Goal: Information Seeking & Learning: Understand process/instructions

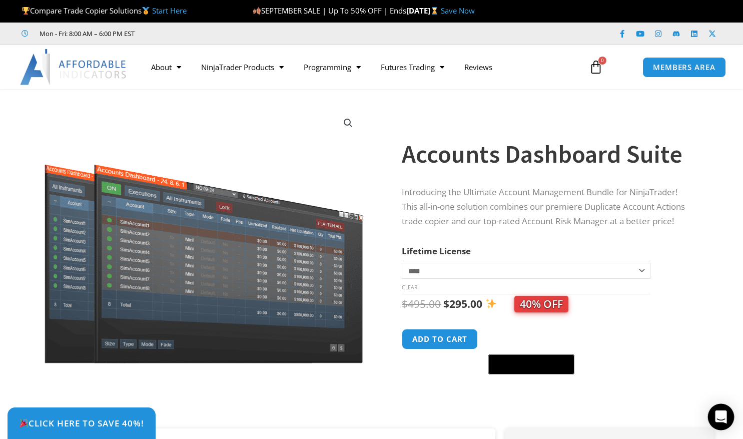
click at [722, 421] on icon "Open Intercom Messenger" at bounding box center [721, 416] width 12 height 13
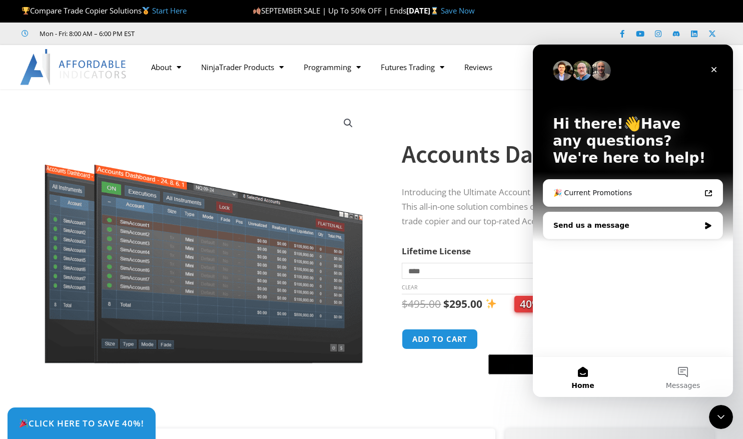
click at [710, 228] on icon "Intercom messenger" at bounding box center [708, 226] width 9 height 8
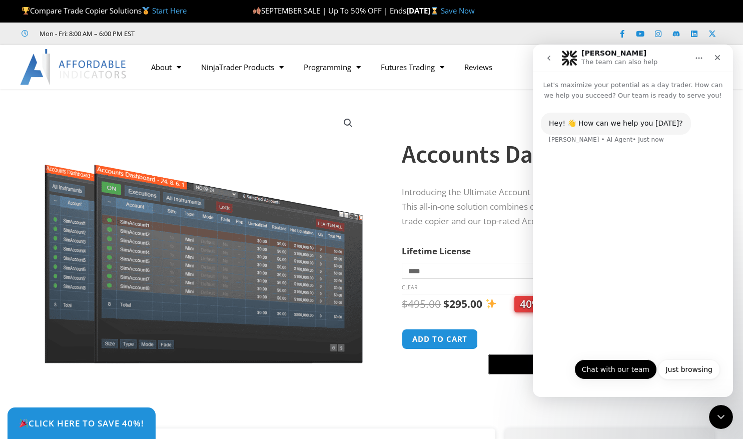
click at [628, 370] on button "Chat with our team" at bounding box center [615, 369] width 83 height 20
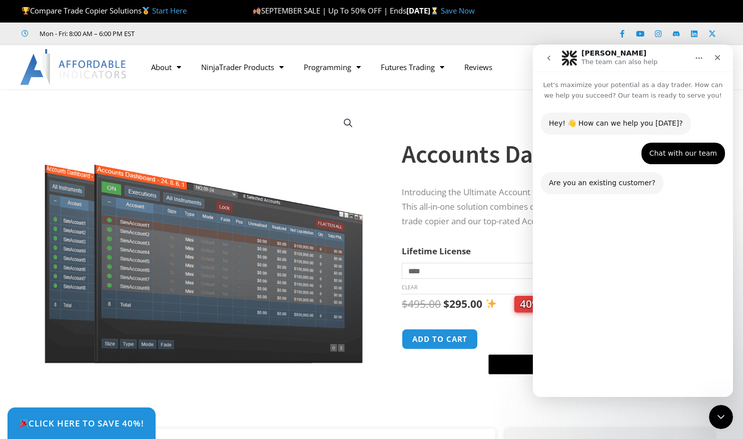
click at [709, 367] on button "No" at bounding box center [707, 369] width 25 height 20
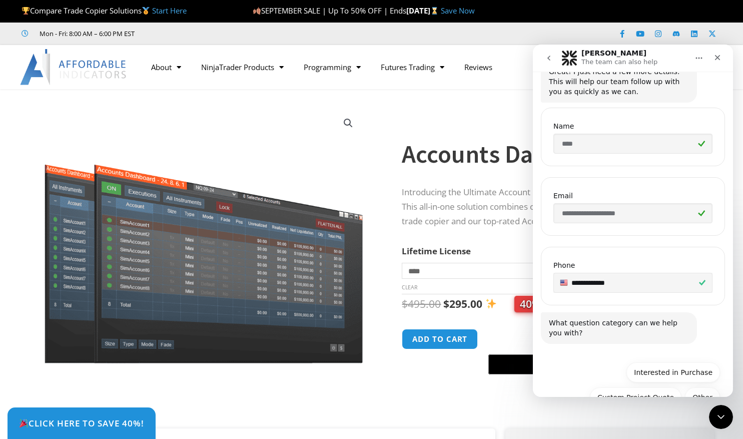
scroll to position [198, 0]
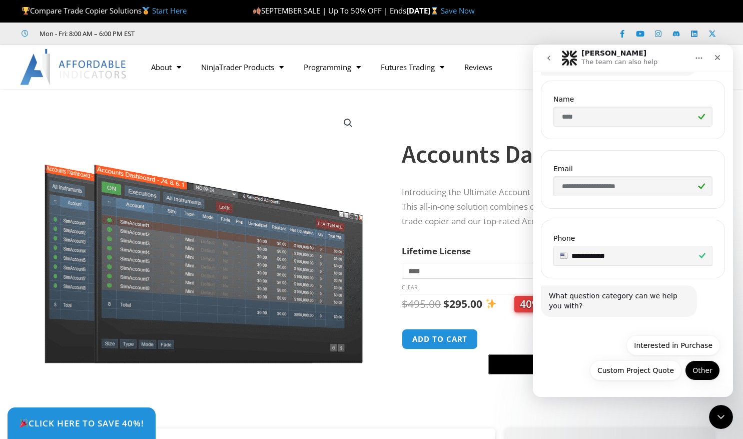
click at [698, 367] on button "Other" at bounding box center [702, 370] width 35 height 20
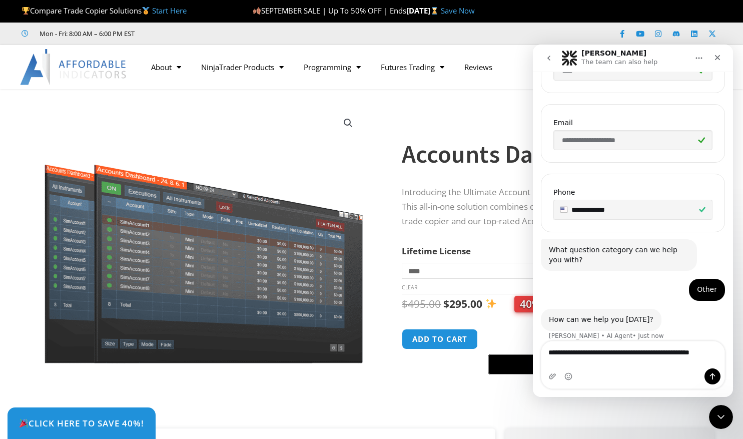
scroll to position [254, 0]
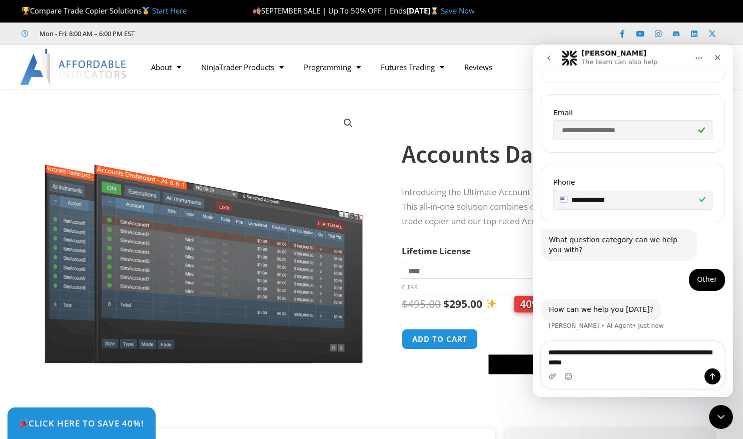
type textarea "**********"
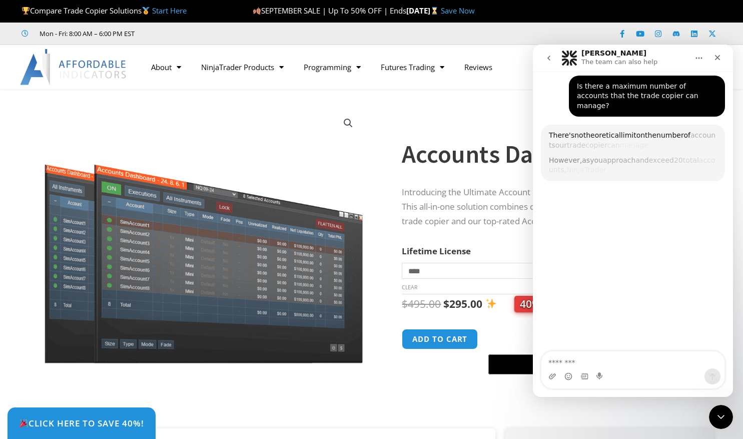
scroll to position [513, 0]
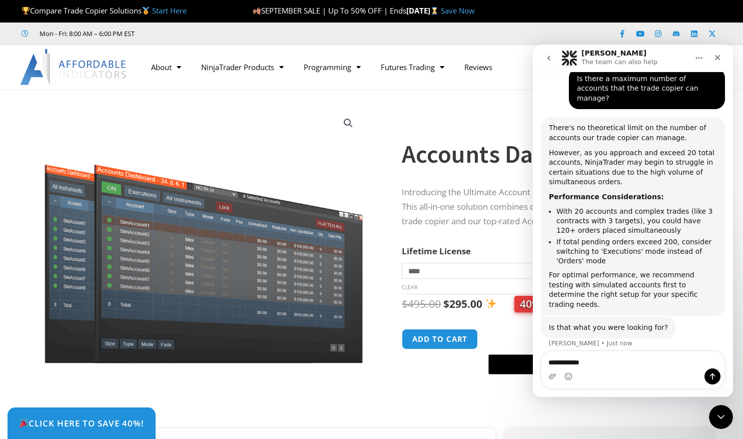
type textarea "**********"
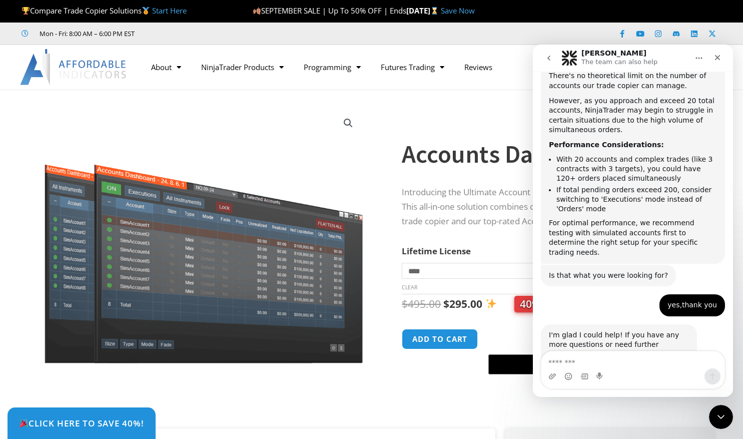
scroll to position [582, 0]
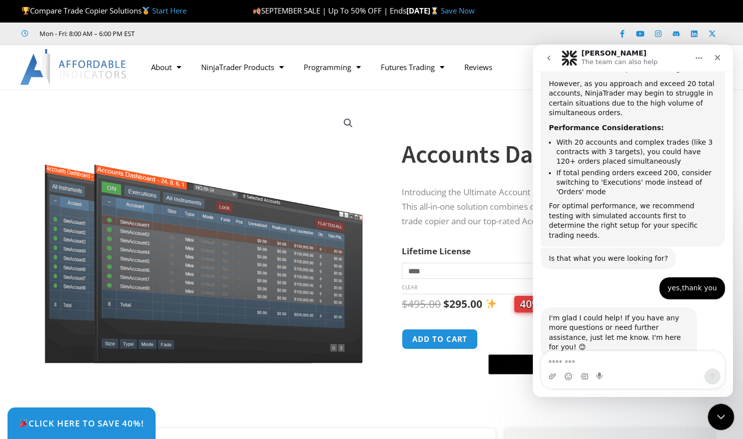
click at [712, 412] on div "Close Intercom Messenger" at bounding box center [719, 415] width 24 height 24
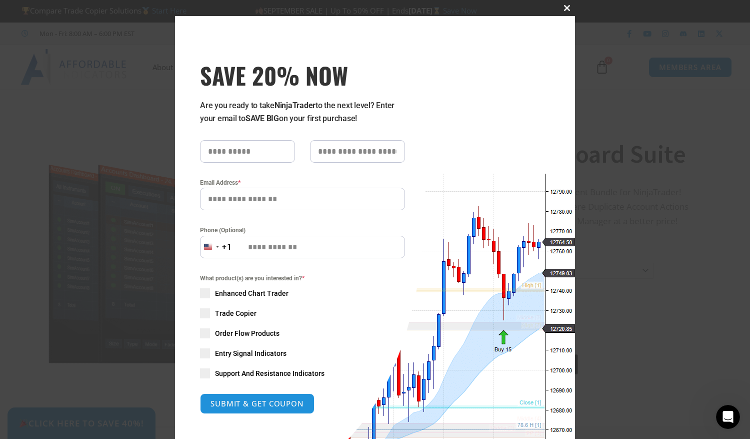
click at [563, 11] on span "SAVE 20% NOW popup" at bounding box center [567, 8] width 16 height 6
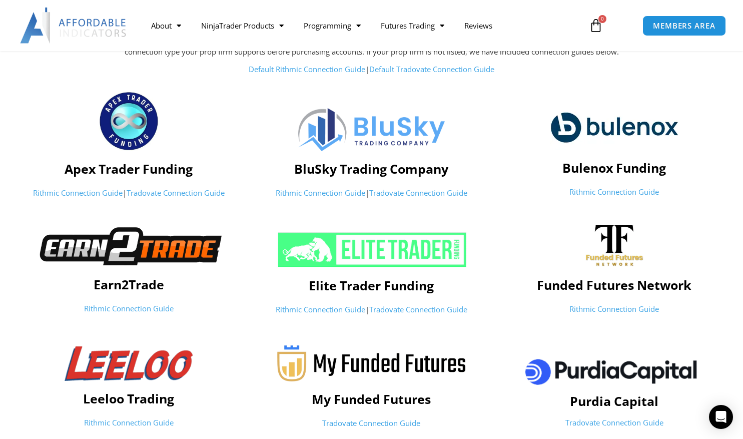
scroll to position [151, 0]
